Goal: Information Seeking & Learning: Learn about a topic

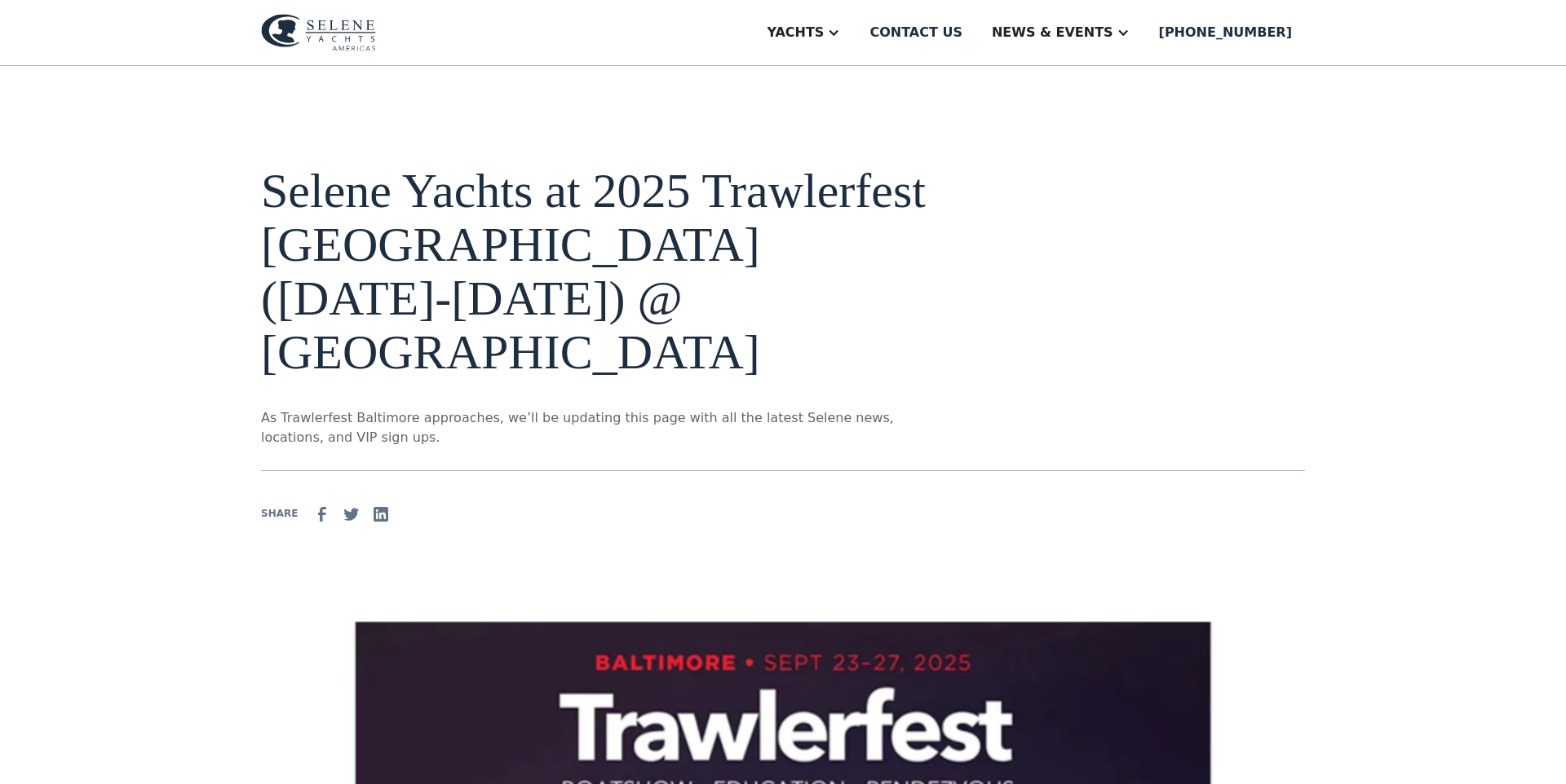
scroll to position [559, 0]
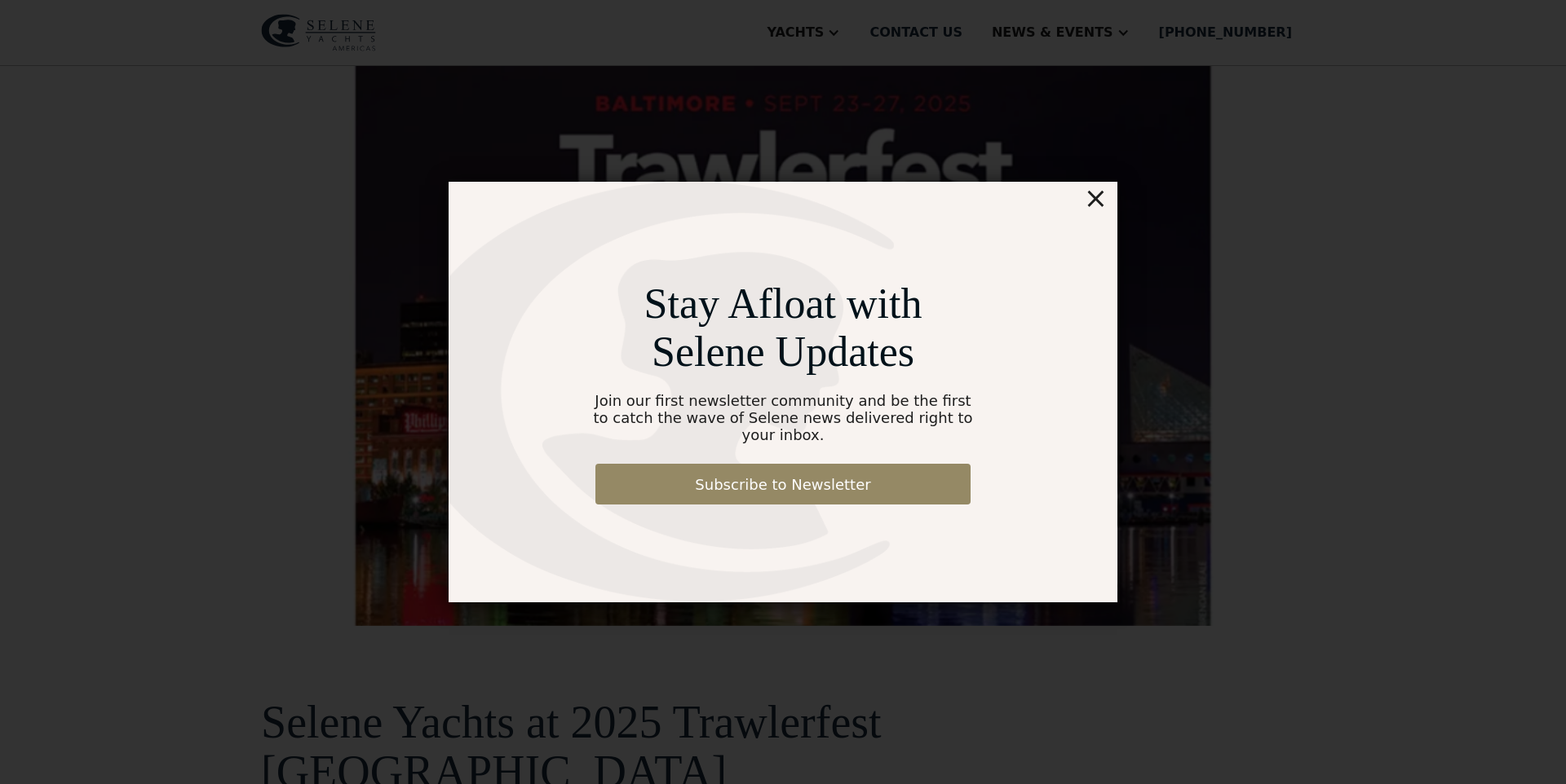
click at [1089, 210] on div "×" at bounding box center [1096, 198] width 24 height 33
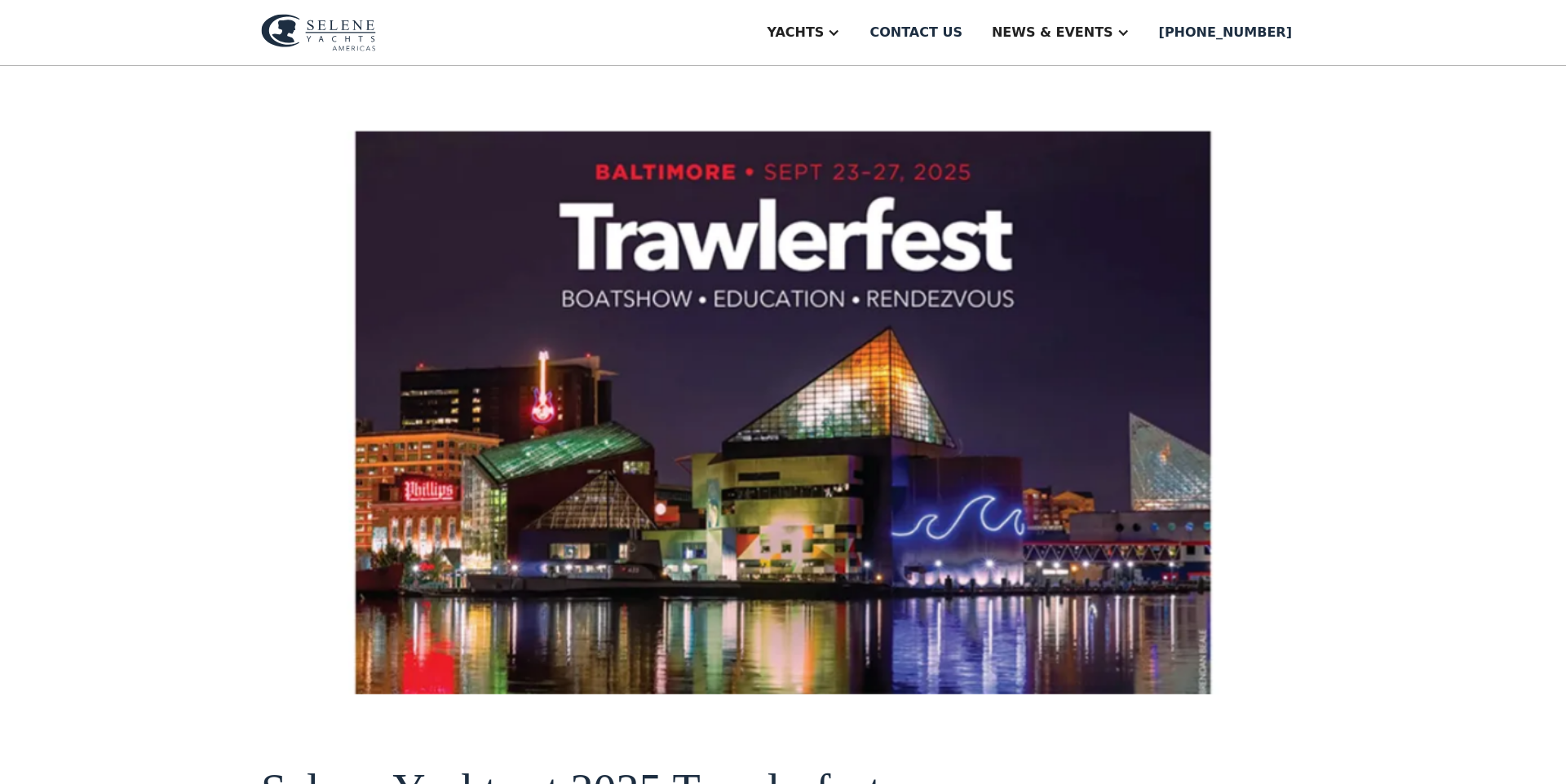
scroll to position [0, 0]
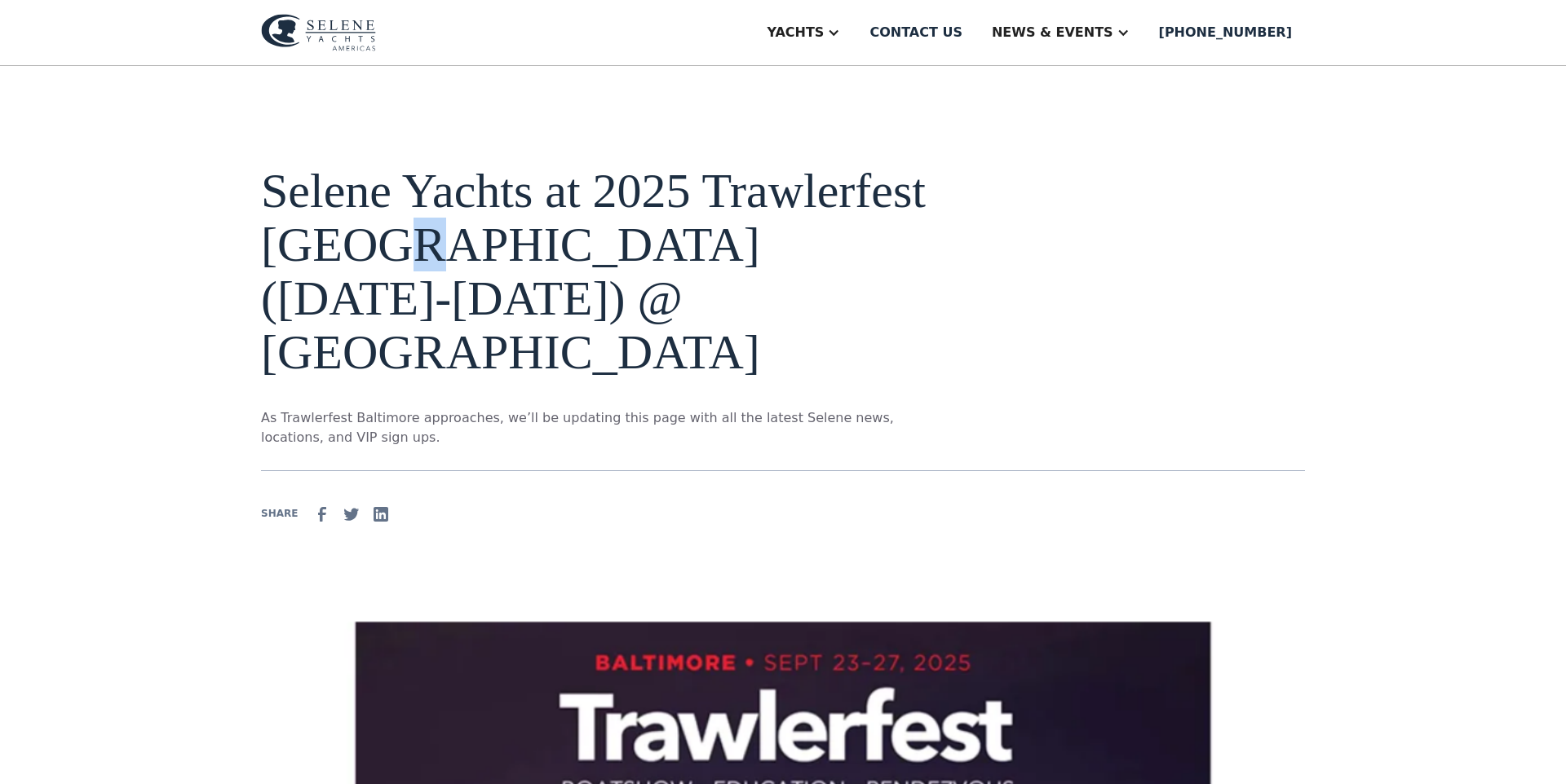
drag, startPoint x: 390, startPoint y: 248, endPoint x: 379, endPoint y: 246, distance: 11.2
click at [392, 249] on h1 "Selene Yachts at 2025 Trawlerfest Baltimore (September 23-27) @ Harbor East Mar…" at bounding box center [601, 271] width 679 height 216
click at [268, 216] on h1 "Selene Yachts at 2025 Trawlerfest Baltimore (September 23-27) @ Harbor East Mar…" at bounding box center [601, 271] width 679 height 216
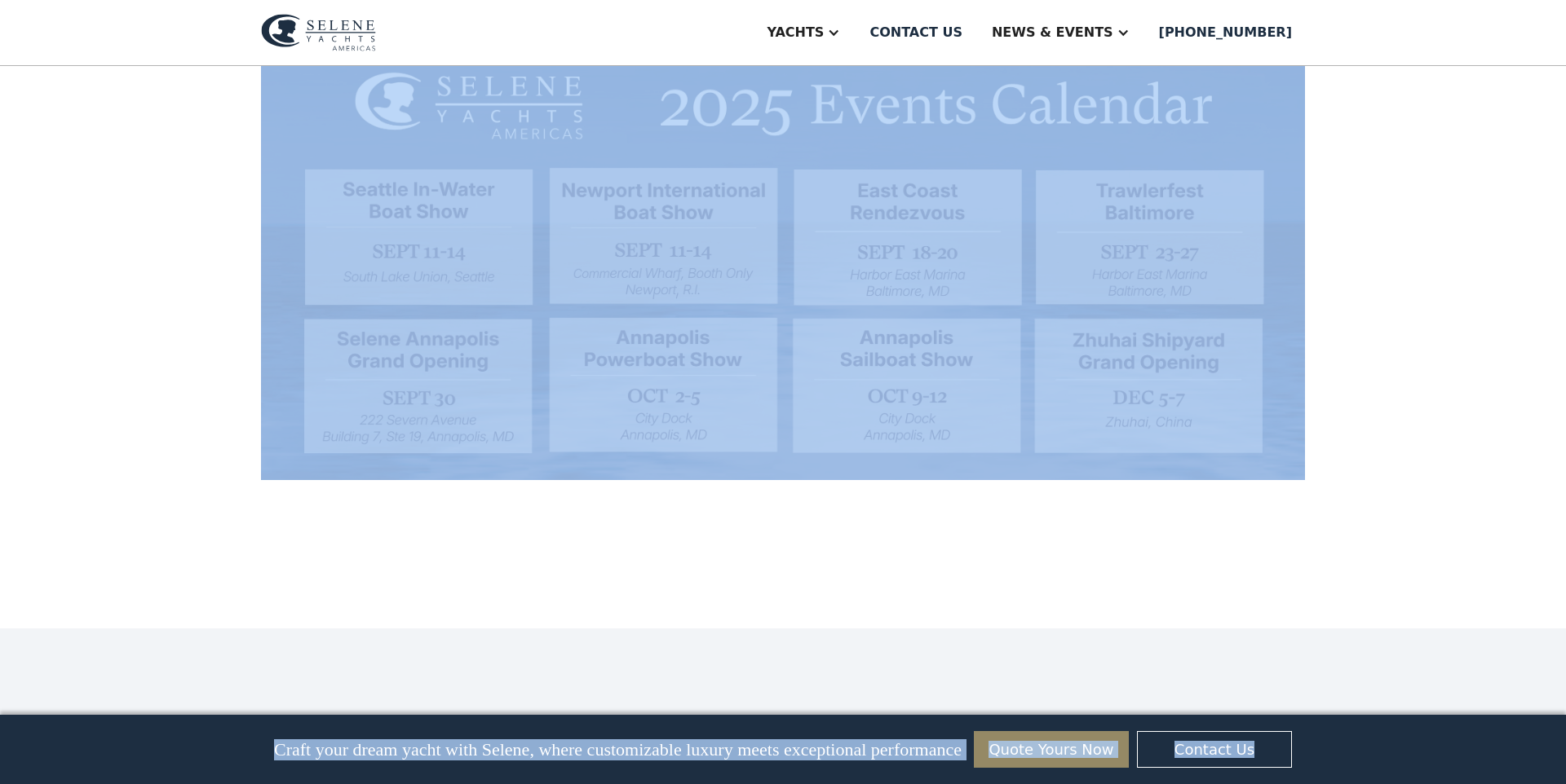
scroll to position [5217, 0]
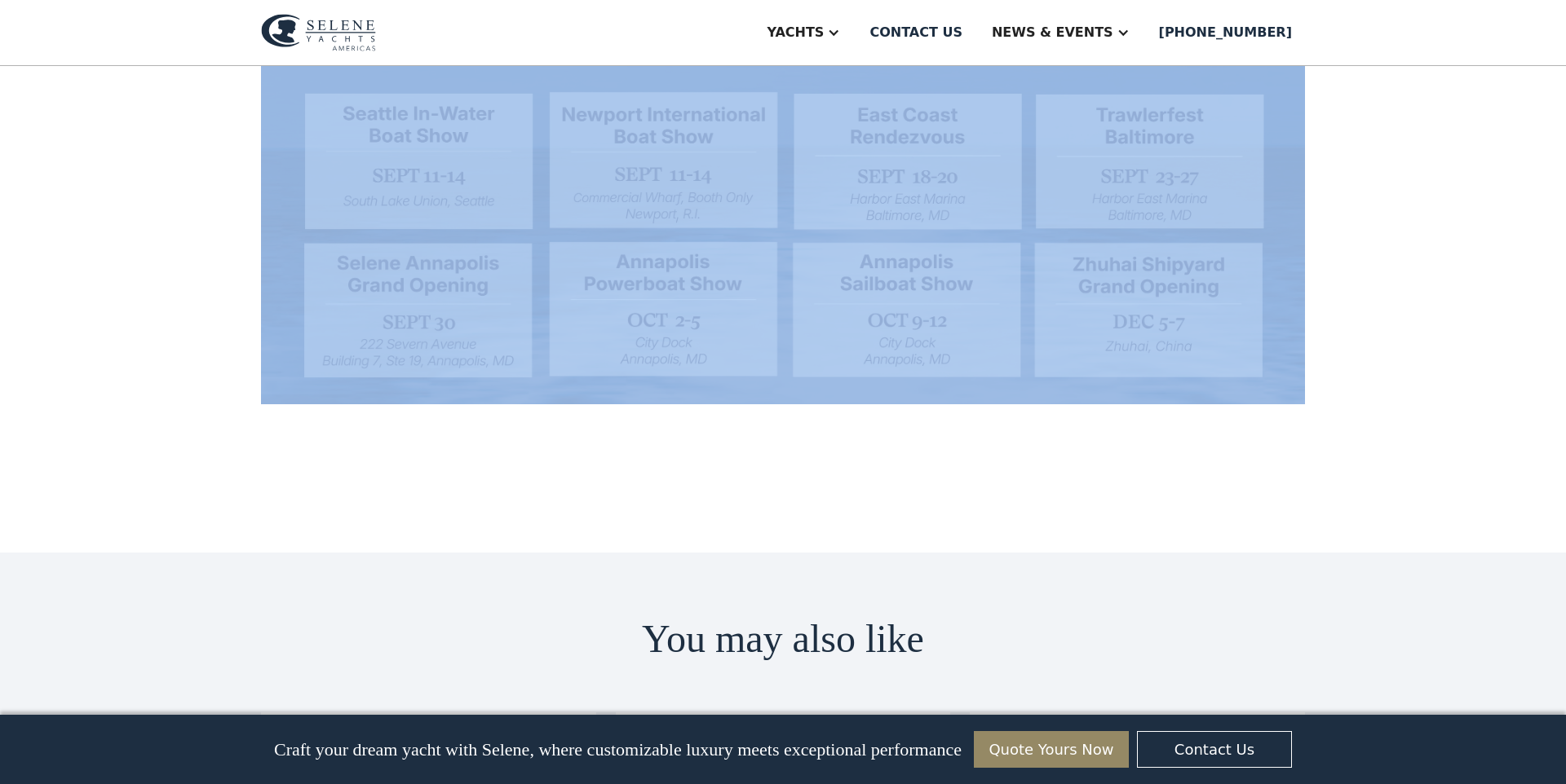
drag, startPoint x: 225, startPoint y: 176, endPoint x: 1348, endPoint y: 224, distance: 1124.0
copy div "Selene Yachts at 2025 Trawlerfest Baltimore (September 23-27) @ Harbor East Mar…"
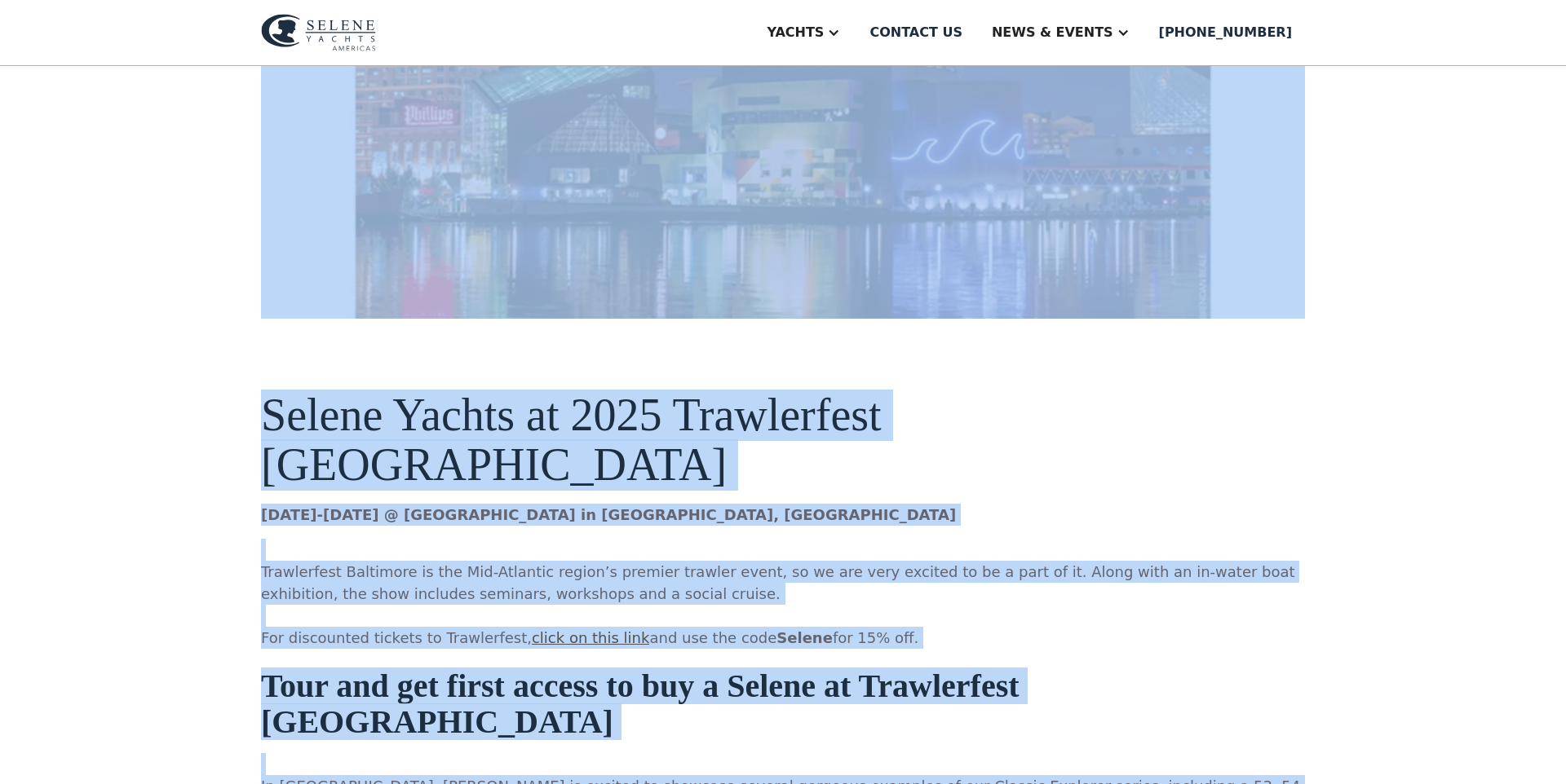
scroll to position [939, 0]
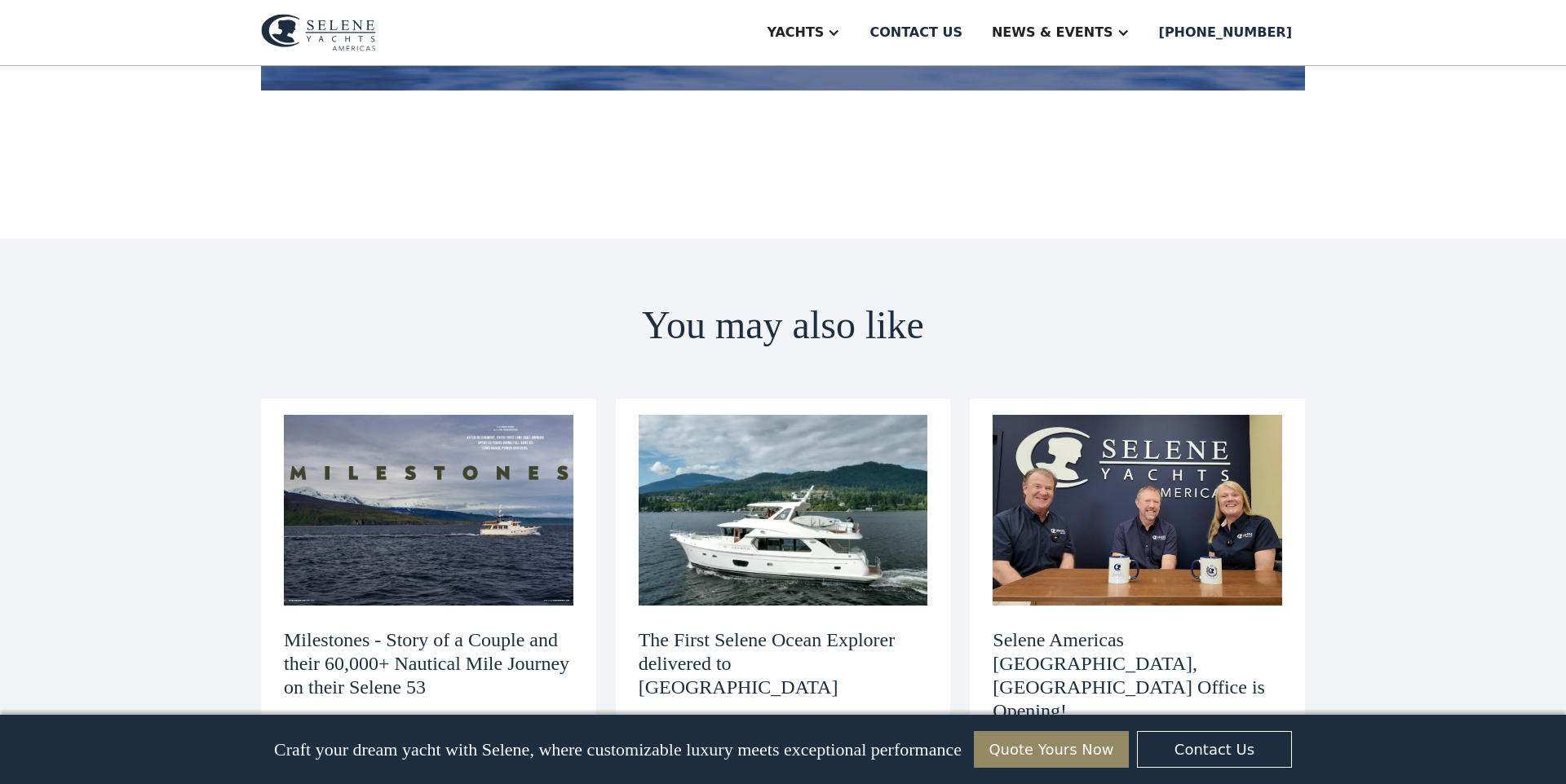
scroll to position [5674, 0]
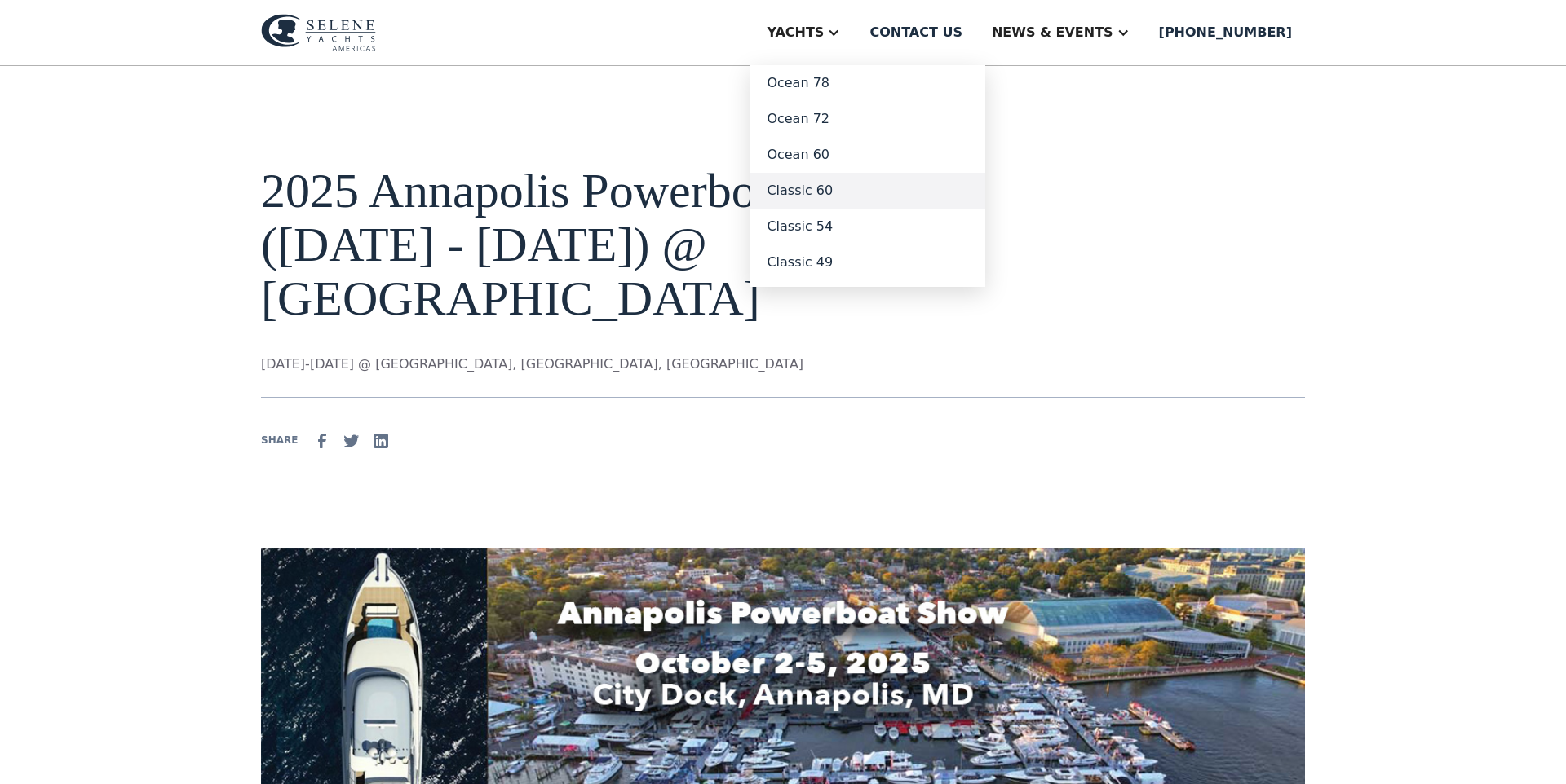
click at [868, 192] on link "Classic 60" at bounding box center [868, 190] width 235 height 35
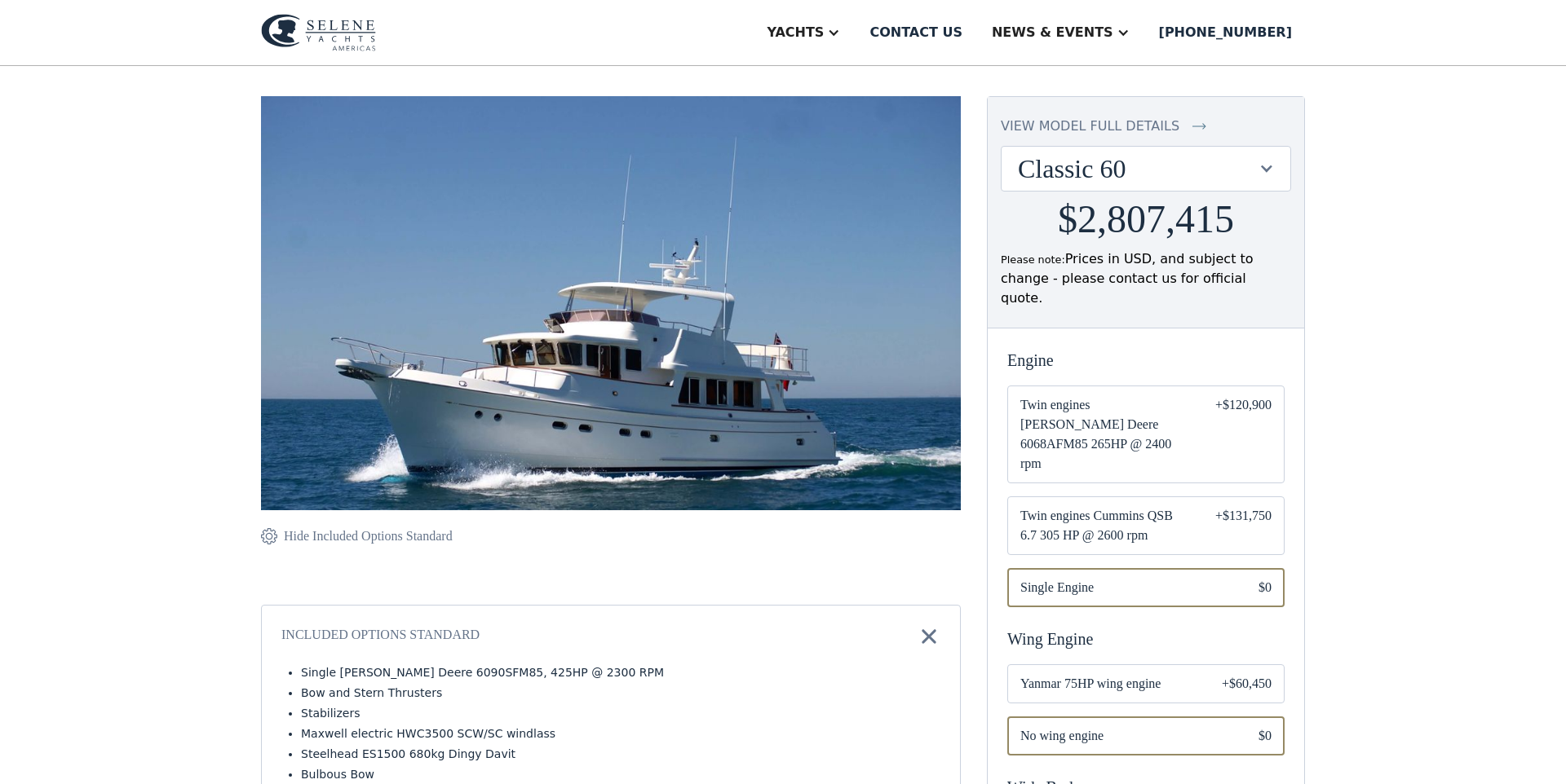
scroll to position [192, 0]
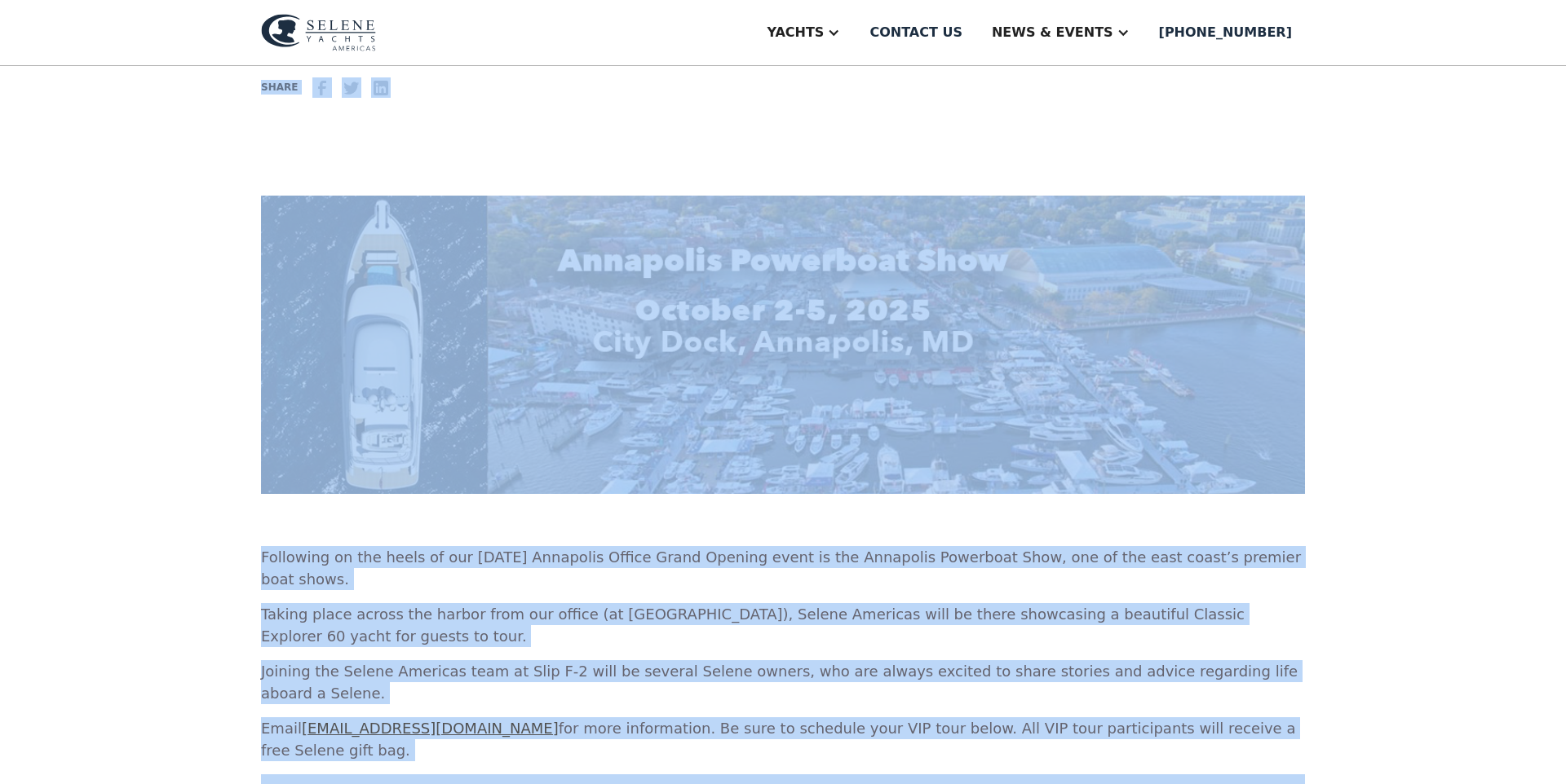
scroll to position [387, 0]
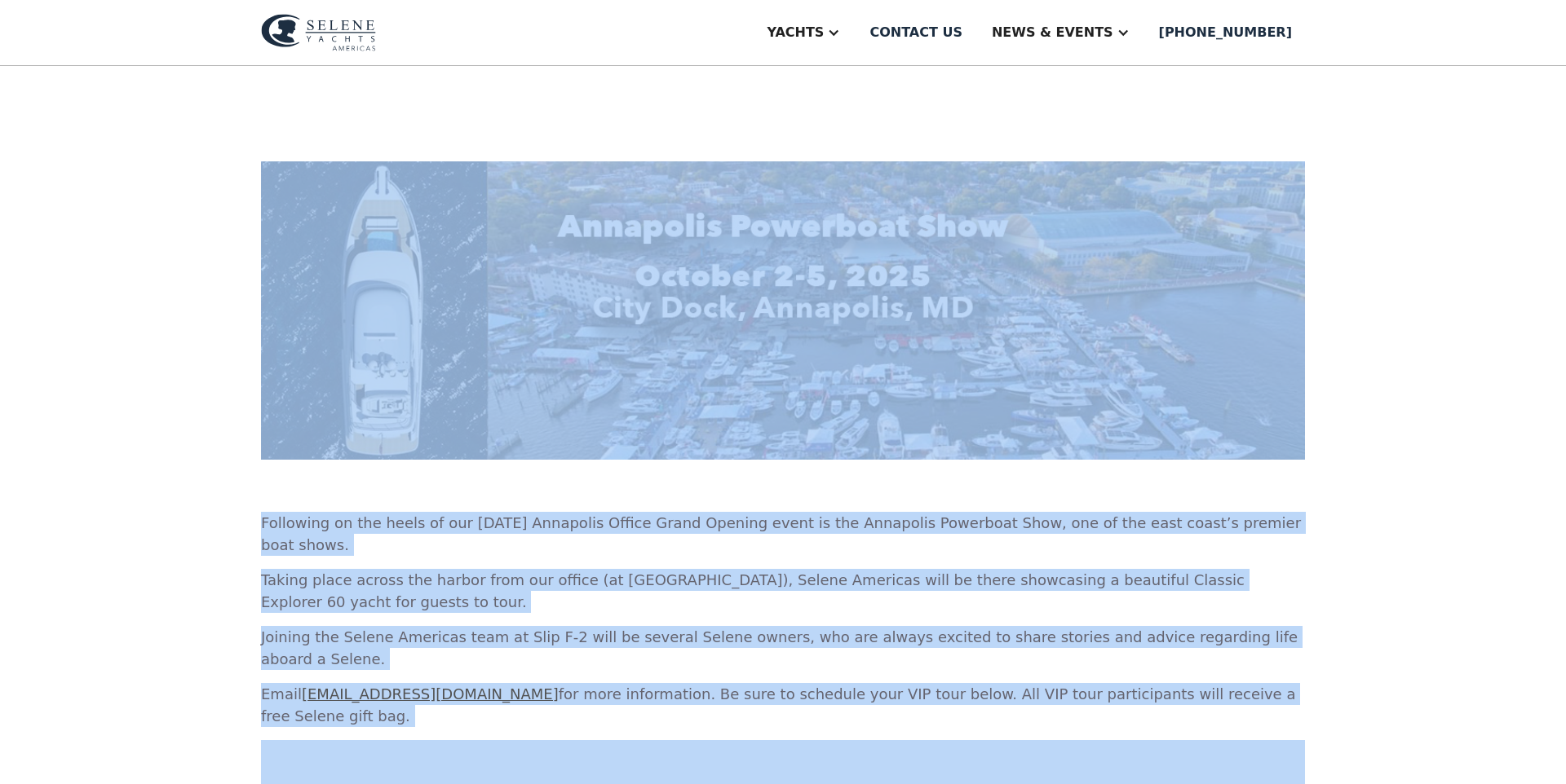
drag, startPoint x: 246, startPoint y: 186, endPoint x: 1274, endPoint y: 601, distance: 1108.6
click at [1274, 601] on div "2025 Annapolis Powerboat Show ([DATE] - [DATE]) @ [GEOGRAPHIC_DATA] [DATE]-[DAT…" at bounding box center [783, 565] width 1566 height 1772
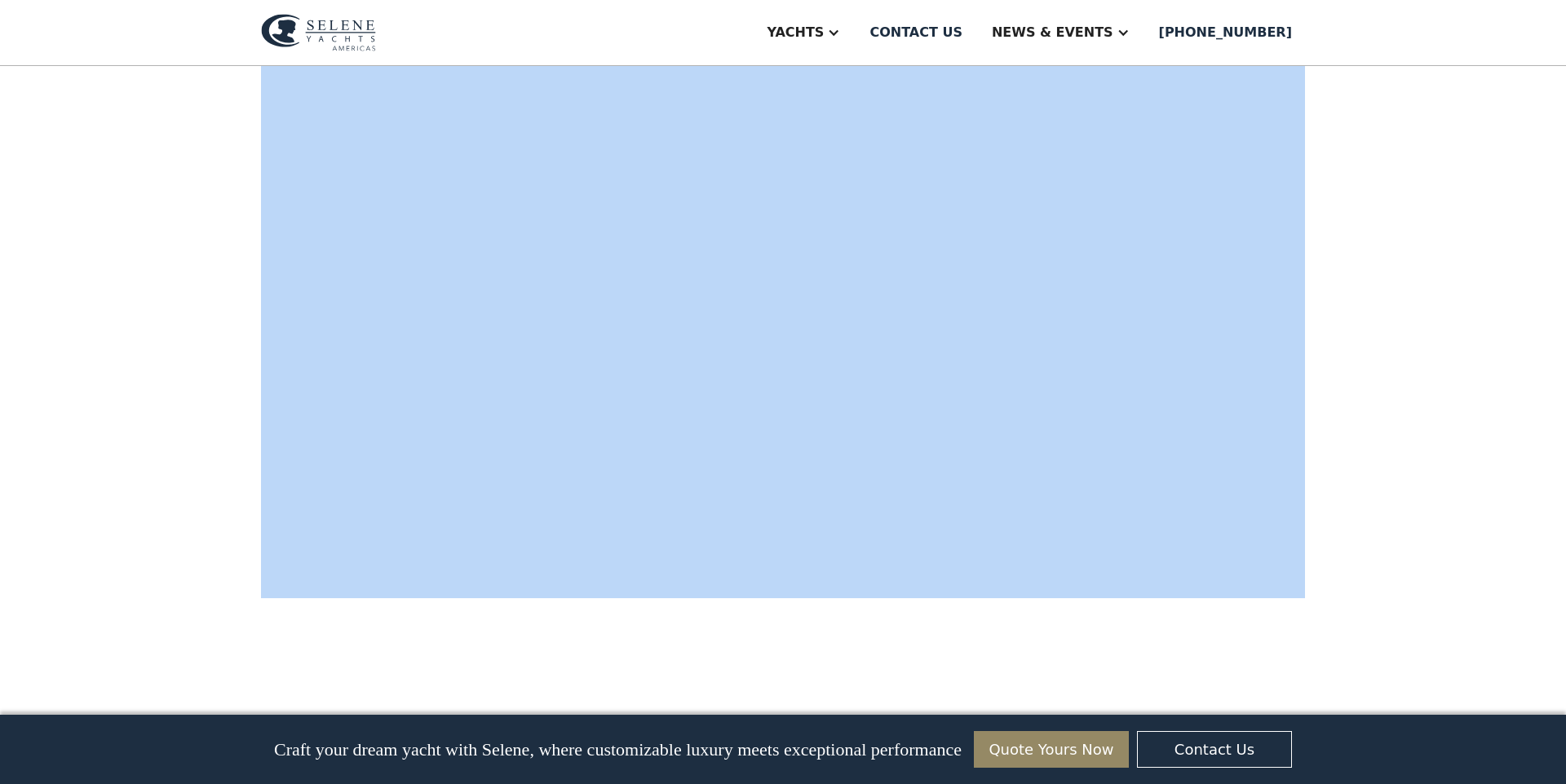
scroll to position [1139, 0]
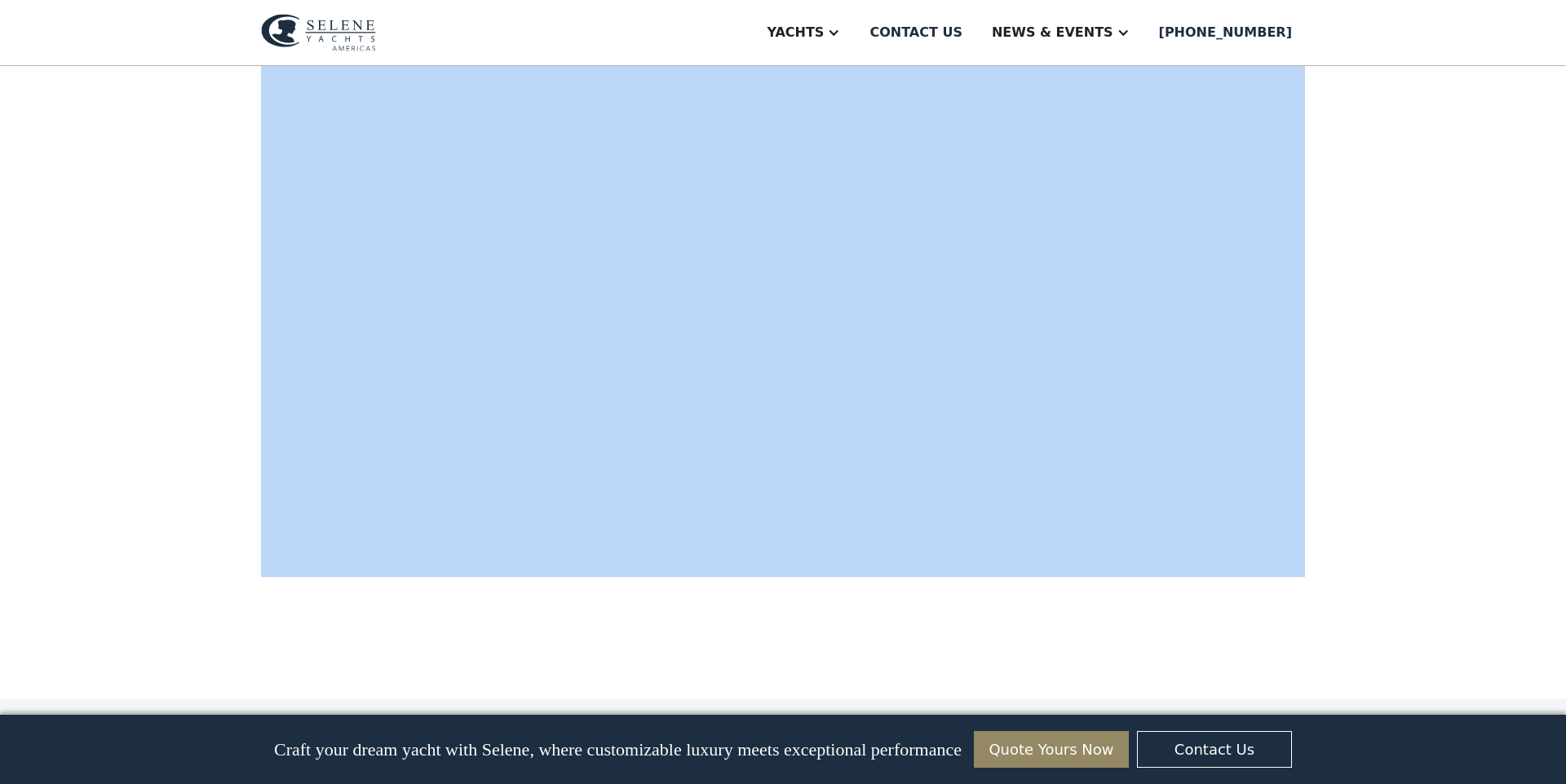
copy div "2025 Annapolis Powerboat Show ([DATE] - [DATE]) @ [GEOGRAPHIC_DATA] [DATE]-[DAT…"
